Goal: Information Seeking & Learning: Learn about a topic

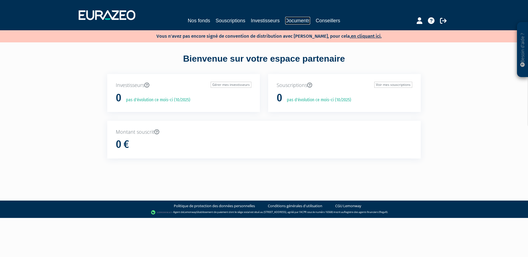
click at [285, 24] on link "Documents" at bounding box center [297, 21] width 25 height 8
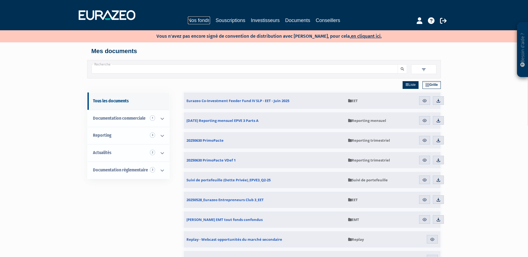
click at [197, 19] on link "Nos fonds" at bounding box center [199, 20] width 22 height 8
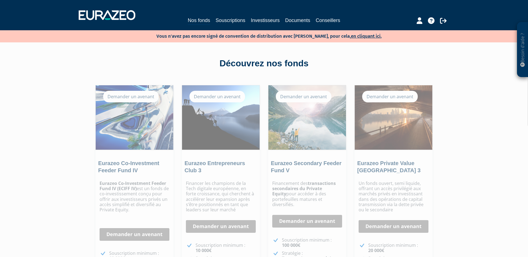
click at [200, 35] on p "Vous n'avez pas encore signé de convention de distribution avec Eurazeo, pour c…" at bounding box center [260, 36] width 241 height 8
click at [230, 37] on p "Vous n'avez pas encore signé de convention de distribution avec Eurazeo, pour c…" at bounding box center [260, 36] width 241 height 8
click at [228, 20] on link "Souscriptions" at bounding box center [231, 20] width 30 height 8
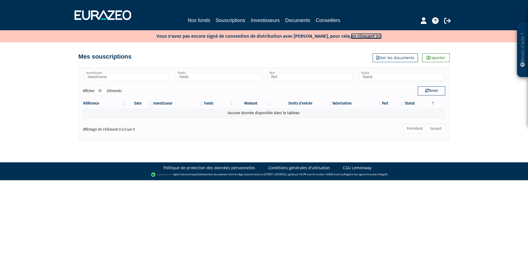
click at [363, 37] on link "en cliquant ici." at bounding box center [366, 36] width 31 height 6
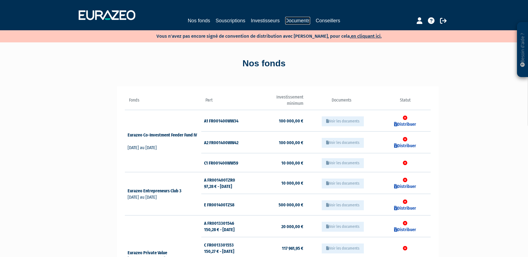
click at [302, 20] on link "Documents" at bounding box center [297, 21] width 25 height 8
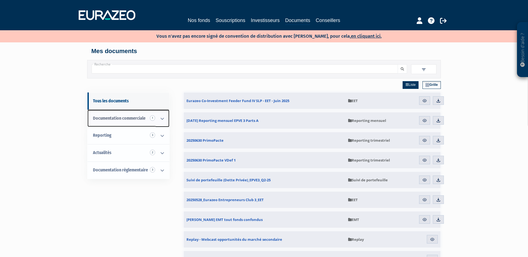
click at [134, 118] on span "Documentation commerciale 1" at bounding box center [119, 117] width 53 height 5
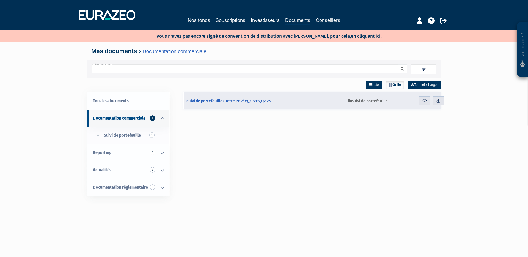
click at [203, 65] on input "Recherche" at bounding box center [245, 68] width 306 height 9
click at [397, 64] on button "submit" at bounding box center [401, 68] width 9 height 9
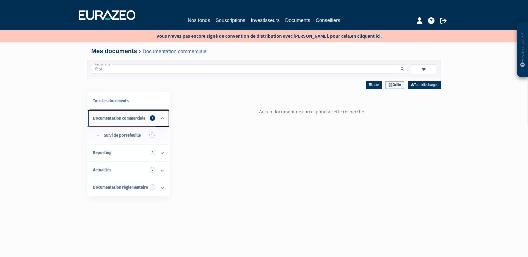
click at [155, 121] on icon at bounding box center [162, 118] width 14 height 17
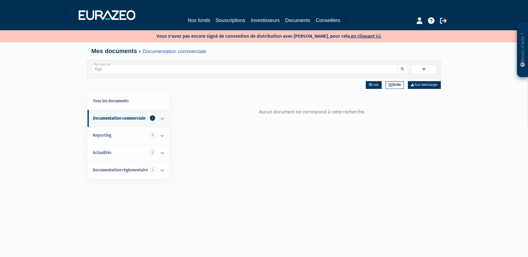
click at [151, 70] on input "fcpi" at bounding box center [245, 68] width 306 height 9
type input "FCPI"
click at [397, 64] on button "submit" at bounding box center [401, 68] width 9 height 9
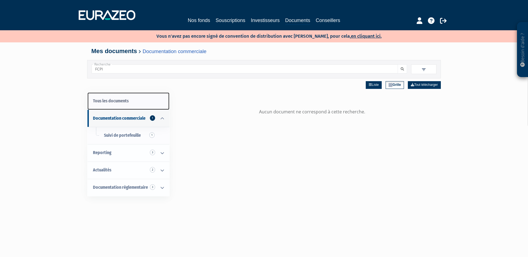
click at [125, 102] on link "Tous les documents" at bounding box center [128, 100] width 82 height 17
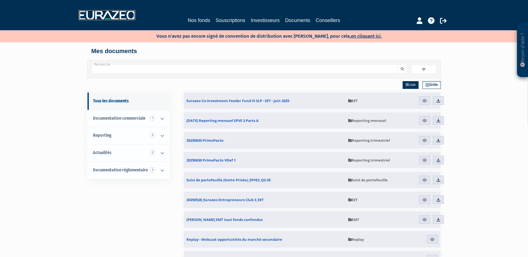
click at [115, 13] on img at bounding box center [107, 15] width 57 height 10
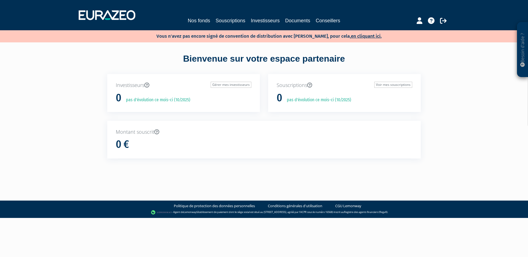
click at [424, 26] on nav "Nos fonds Souscriptions Investisseurs Documents Conseillers" at bounding box center [264, 15] width 528 height 30
click at [419, 23] on icon at bounding box center [419, 20] width 6 height 7
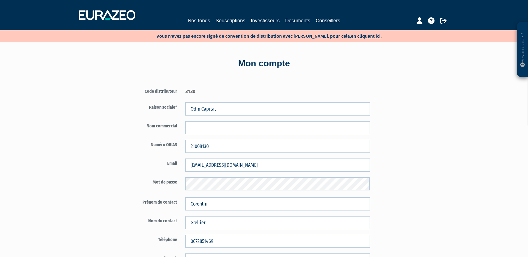
click at [106, 12] on img at bounding box center [107, 15] width 57 height 10
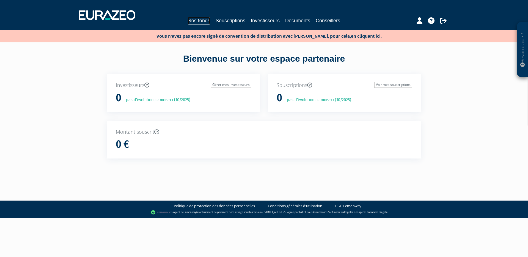
click at [204, 21] on link "Nos fonds" at bounding box center [199, 21] width 22 height 8
click at [205, 22] on link "Nos fonds" at bounding box center [199, 21] width 22 height 8
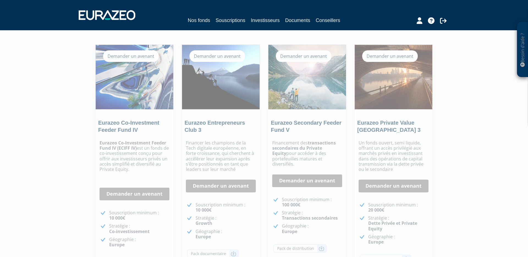
scroll to position [41, 0]
